Goal: Task Accomplishment & Management: Use online tool/utility

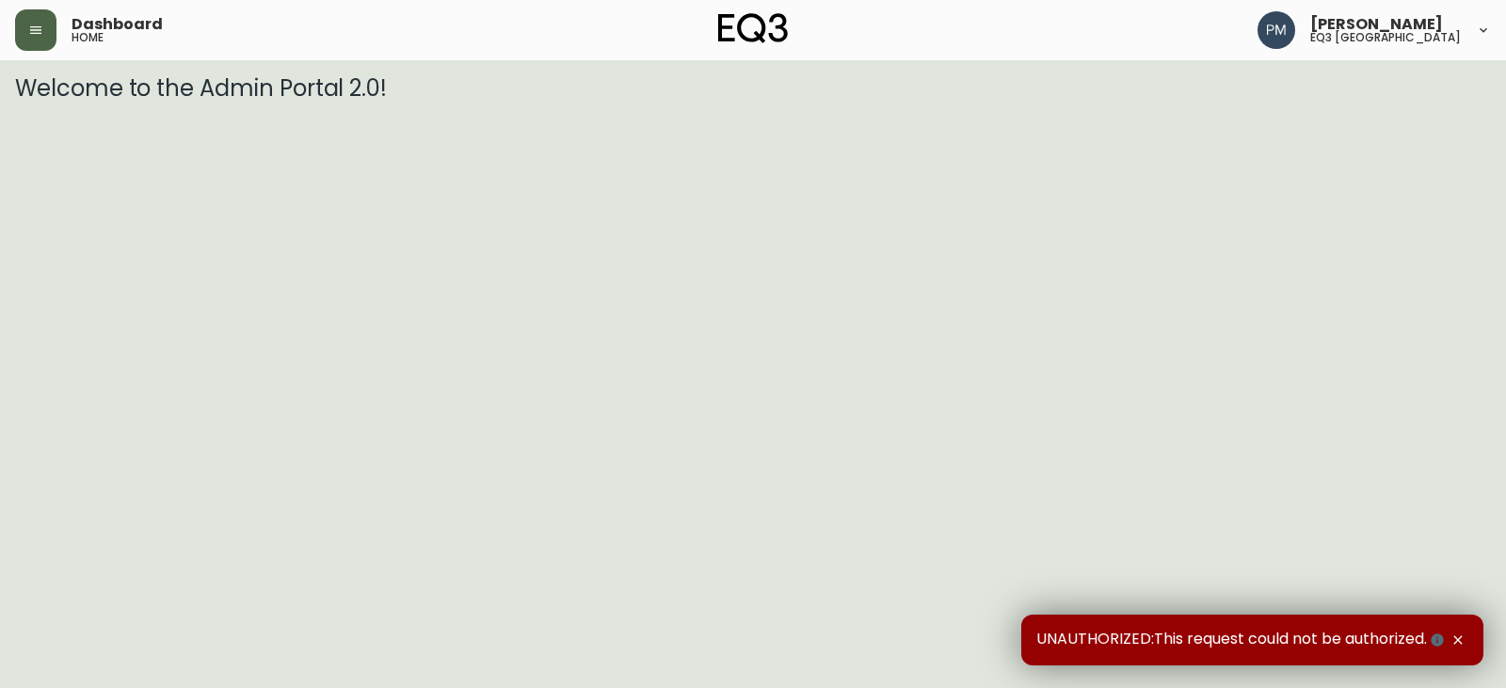
click at [36, 26] on icon "button" at bounding box center [35, 30] width 11 height 8
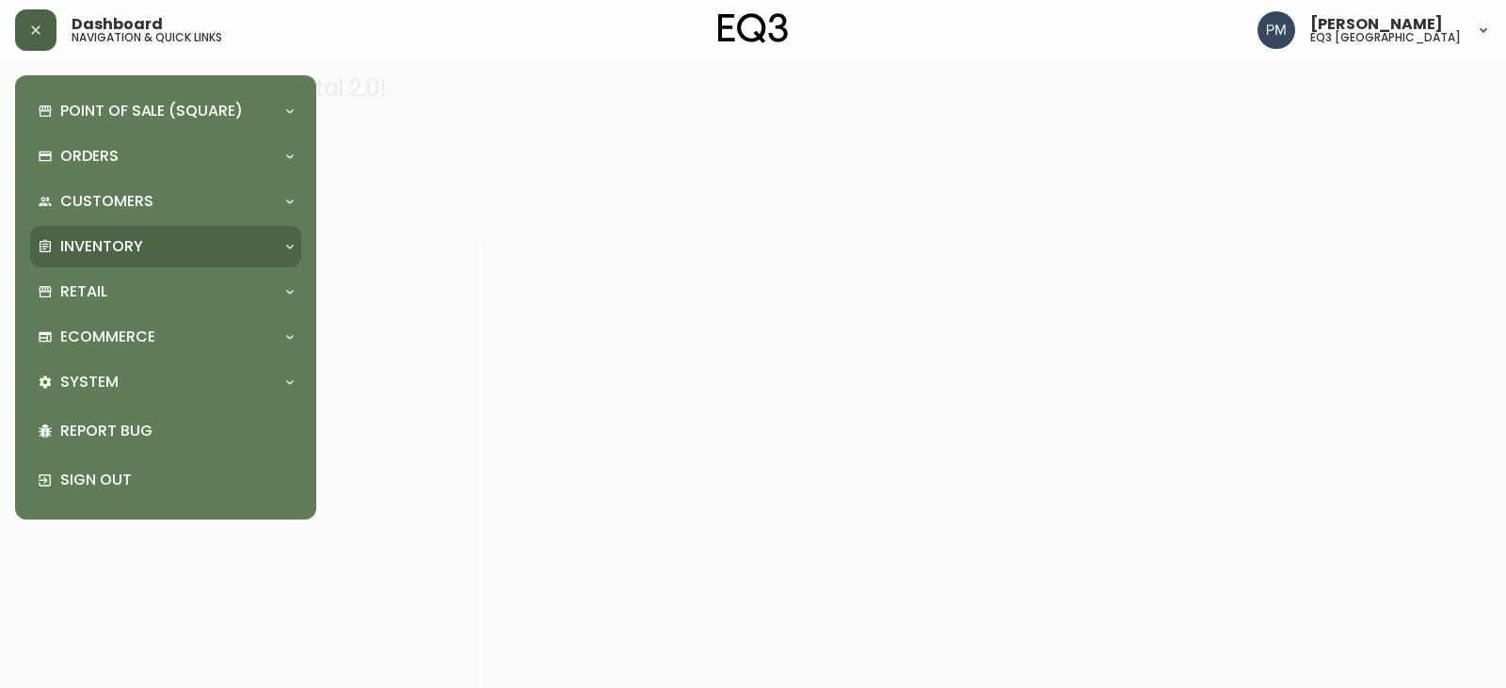
click at [236, 264] on div "Inventory" at bounding box center [165, 246] width 271 height 41
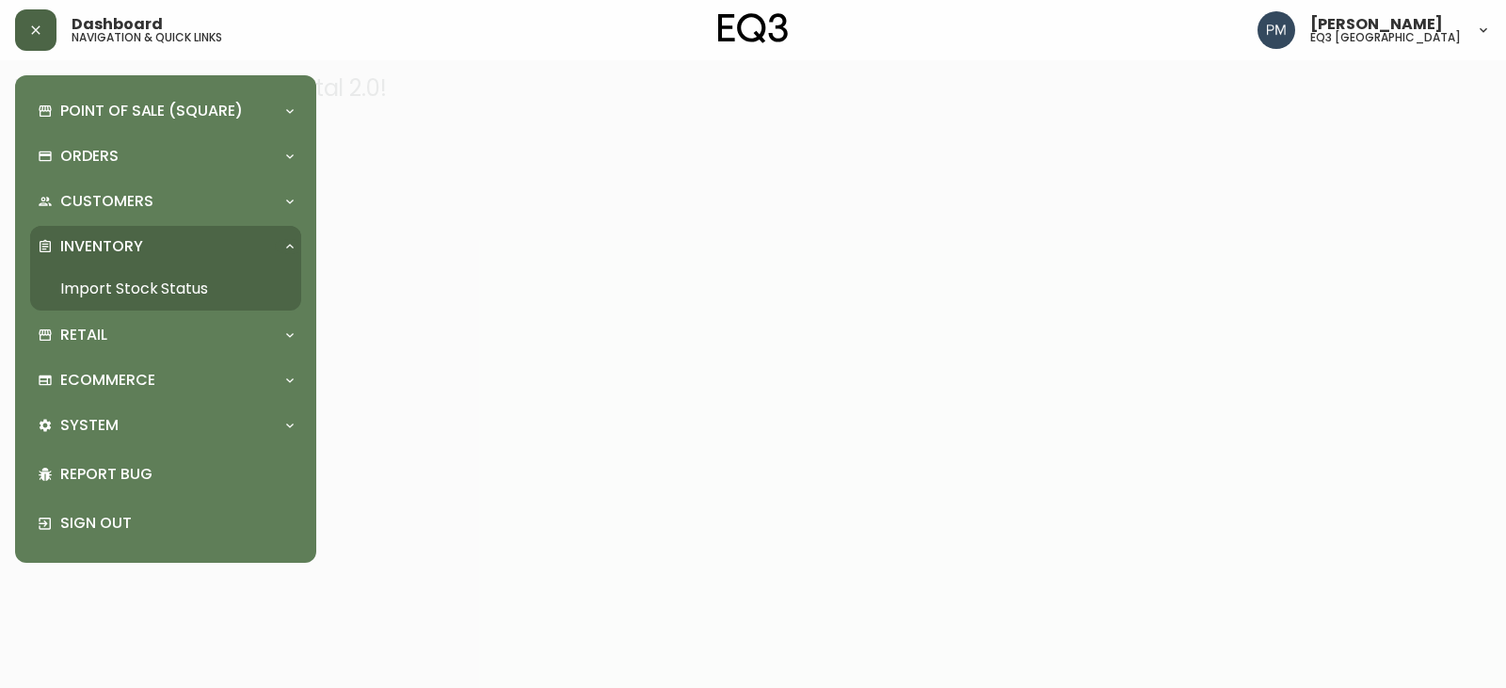
click at [198, 289] on link "Import Stock Status" at bounding box center [165, 288] width 271 height 43
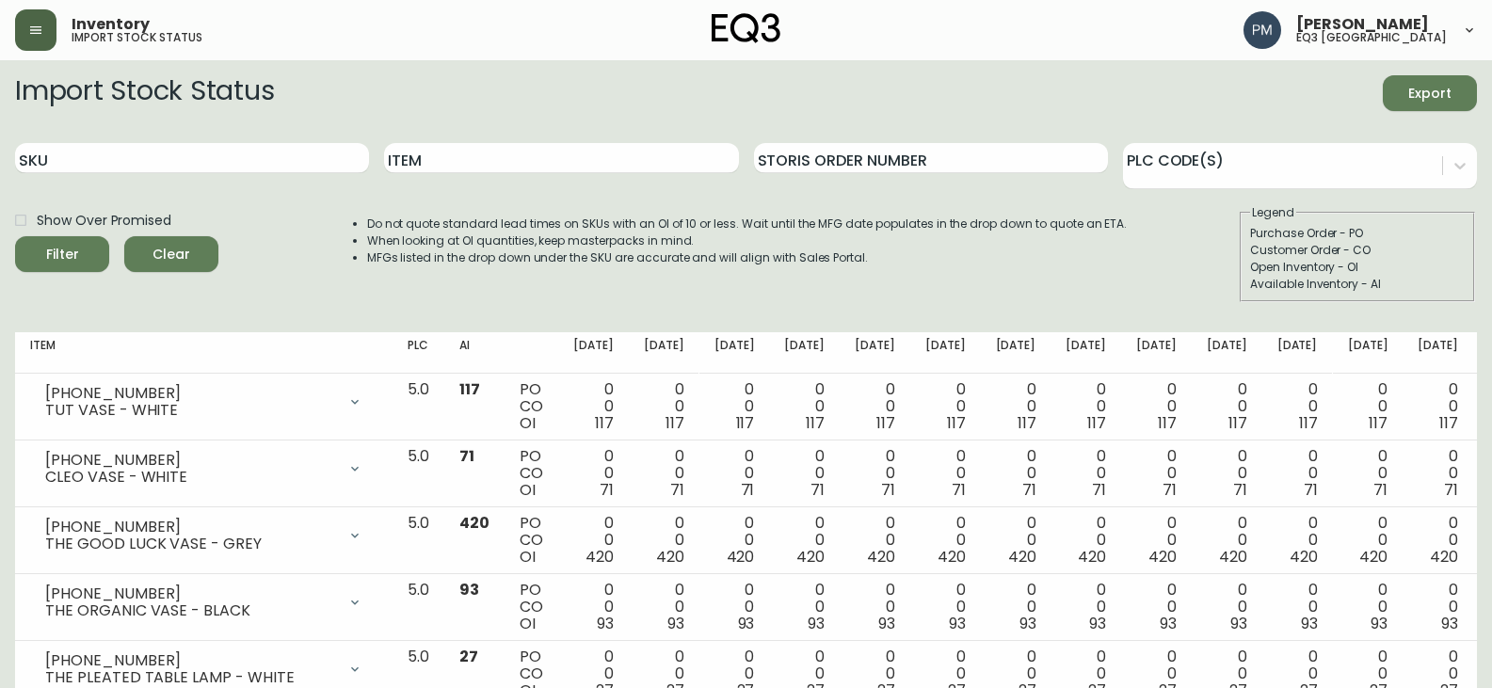
click at [483, 179] on div "Item" at bounding box center [561, 158] width 354 height 61
click at [487, 167] on input "Item" at bounding box center [561, 158] width 354 height 30
type input "Stand"
click at [15, 236] on button "Filter" at bounding box center [62, 254] width 94 height 36
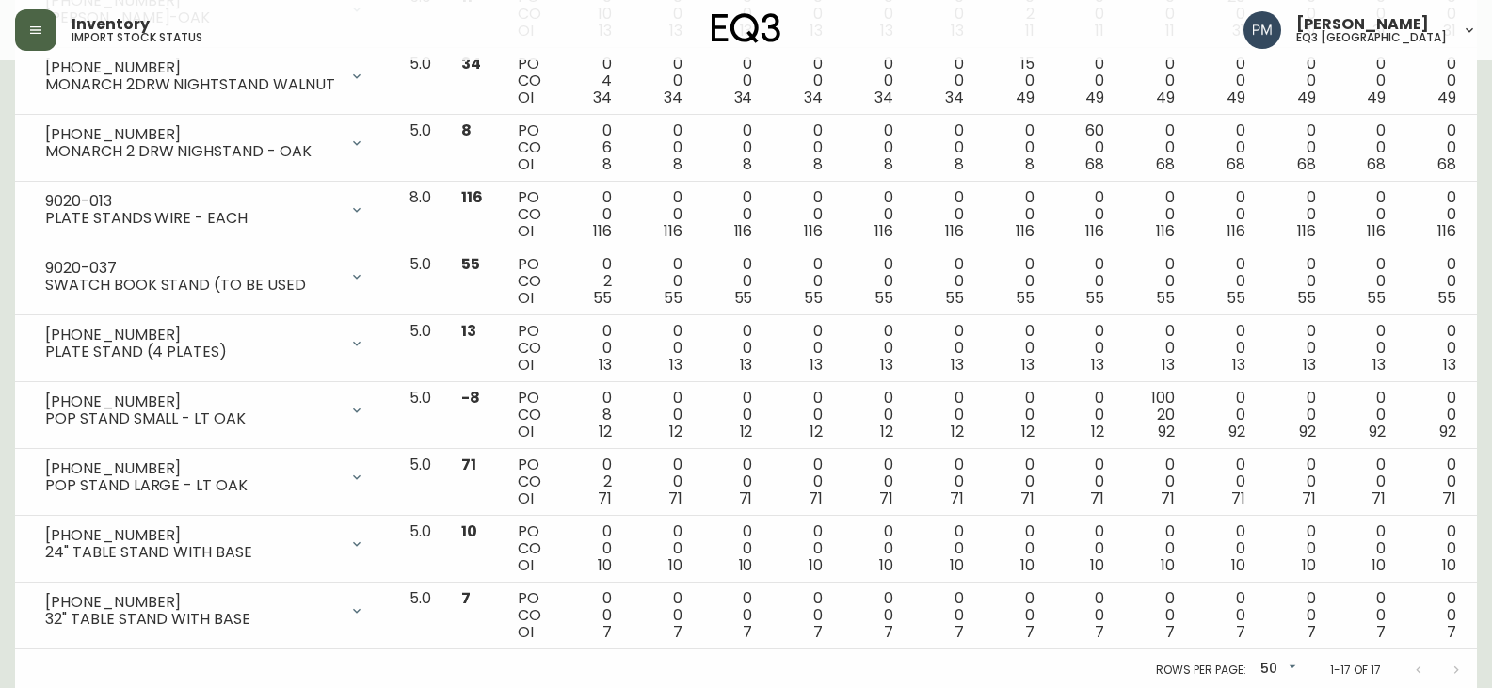
scroll to position [863, 0]
